Goal: Information Seeking & Learning: Understand process/instructions

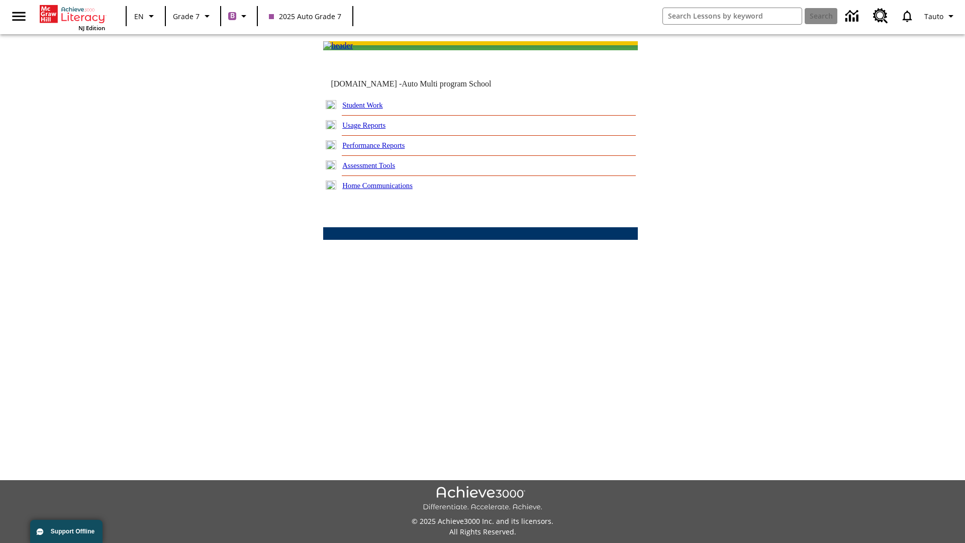
click at [384, 149] on link "Performance Reports" at bounding box center [373, 145] width 62 height 8
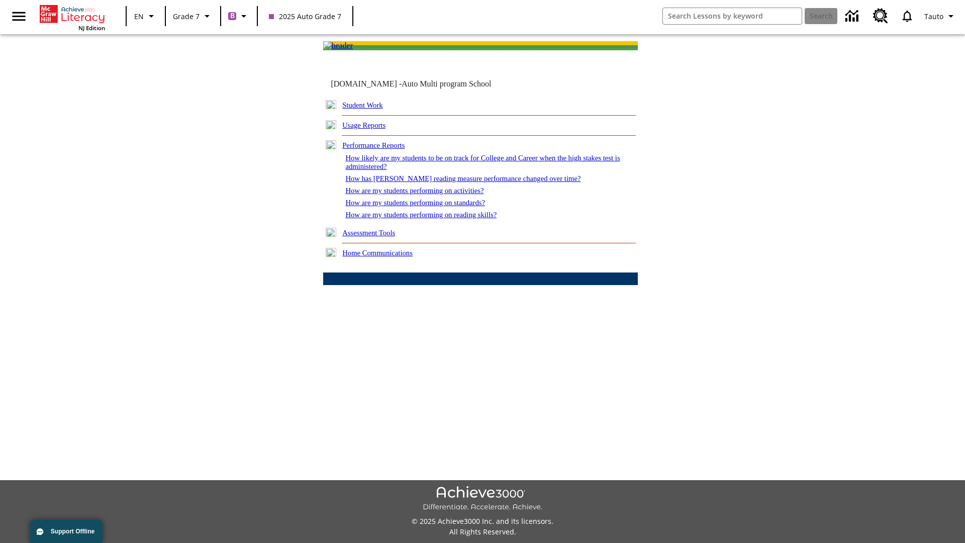
click at [457, 182] on link "How has [PERSON_NAME] reading measure performance changed over time?" at bounding box center [462, 178] width 235 height 8
